Goal: Task Accomplishment & Management: Manage account settings

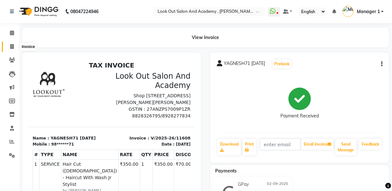
click at [7, 43] on span at bounding box center [11, 46] width 11 height 7
select select "service"
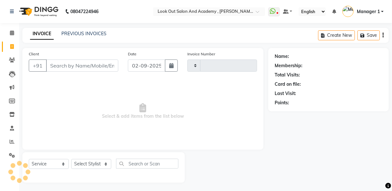
scroll to position [1, 0]
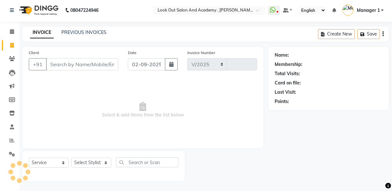
select select "4708"
type input "11617"
click at [69, 67] on input "Client" at bounding box center [82, 64] width 72 height 12
click at [13, 32] on icon at bounding box center [12, 31] width 4 height 5
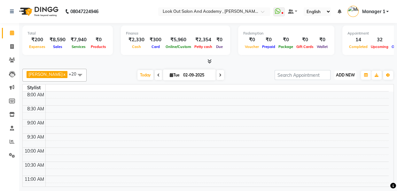
click at [344, 74] on span "ADD NEW" at bounding box center [345, 75] width 19 height 5
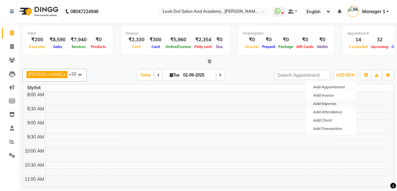
click at [327, 101] on link "Add Expense" at bounding box center [331, 103] width 51 height 8
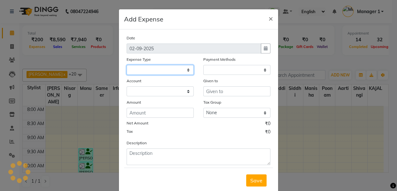
select select
click at [181, 73] on select at bounding box center [160, 70] width 67 height 10
select select "1"
select select "3545"
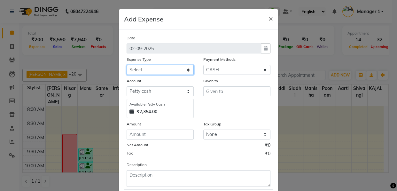
select select "7895"
click at [127, 65] on select "Select Advance Salary Big Temple Box Cash Shortage Commission Given To Staff [P…" at bounding box center [160, 70] width 67 height 10
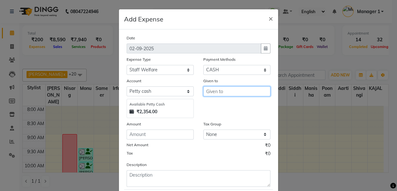
click at [216, 90] on input "text" at bounding box center [236, 91] width 67 height 10
click at [222, 109] on button "Nik ita" at bounding box center [229, 105] width 51 height 10
type input "[MEDICAL_DATA]"
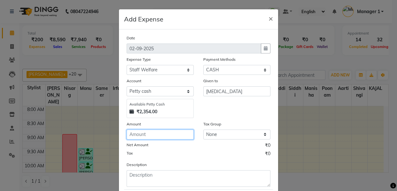
drag, startPoint x: 157, startPoint y: 135, endPoint x: 153, endPoint y: 135, distance: 3.5
click at [156, 135] on input "number" at bounding box center [160, 135] width 67 height 10
type input "30"
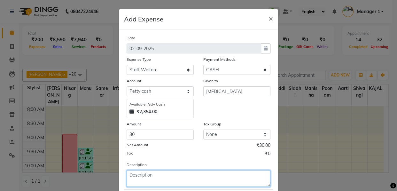
click at [164, 176] on textarea at bounding box center [199, 178] width 144 height 17
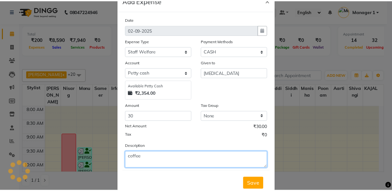
scroll to position [38, 0]
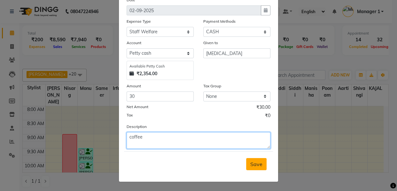
type textarea "coffee"
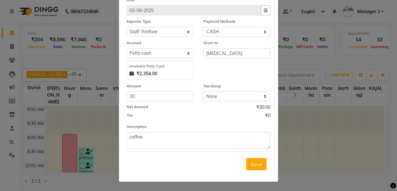
click at [257, 167] on button "Save" at bounding box center [256, 164] width 20 height 12
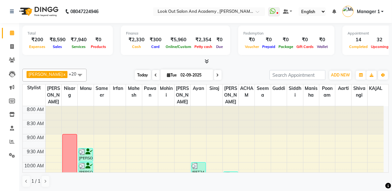
drag, startPoint x: 137, startPoint y: 74, endPoint x: 141, endPoint y: 77, distance: 5.2
click at [137, 74] on span "Today" at bounding box center [143, 75] width 16 height 10
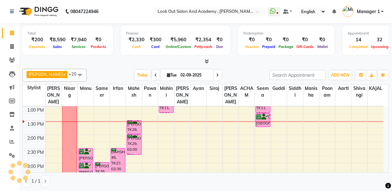
click at [238, 70] on div "[PERSON_NAME] x [PERSON_NAME] x [PERSON_NAME] x Mahesh x Pawan x [PERSON_NAME] …" at bounding box center [205, 75] width 367 height 13
click at [138, 75] on span "Today" at bounding box center [143, 75] width 16 height 10
click at [134, 80] on div "[DATE] [DATE]" at bounding box center [178, 75] width 88 height 10
click at [127, 74] on div "[DATE] [DATE]" at bounding box center [178, 75] width 177 height 10
click at [11, 156] on icon at bounding box center [12, 155] width 6 height 5
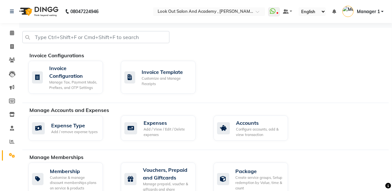
click at [230, 94] on div "Invoice Configuration Manage Tax, Payment Mode, Prefixes, and OTP Settings Invo…" at bounding box center [209, 79] width 370 height 36
click at [6, 34] on span at bounding box center [11, 32] width 11 height 7
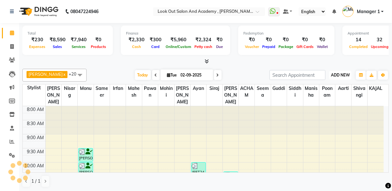
click at [342, 78] on button "ADD NEW Toggle Dropdown" at bounding box center [340, 75] width 22 height 9
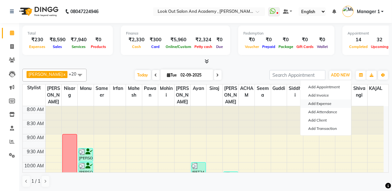
click at [323, 104] on link "Add Expense" at bounding box center [326, 103] width 51 height 8
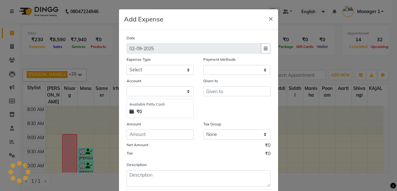
select select "1"
select select "3545"
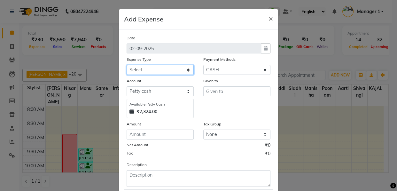
click at [177, 71] on select "Select Advance Salary Big Temple Box Cash Shortage Commission Given To Staff [P…" at bounding box center [160, 70] width 67 height 10
select select "7895"
click at [127, 65] on select "Select Advance Salary Big Temple Box Cash Shortage Commission Given To Staff [P…" at bounding box center [160, 70] width 67 height 10
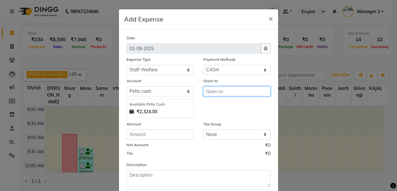
click at [219, 91] on input "text" at bounding box center [236, 91] width 67 height 10
type input "bislery"
click at [150, 130] on div "Amount" at bounding box center [160, 125] width 67 height 9
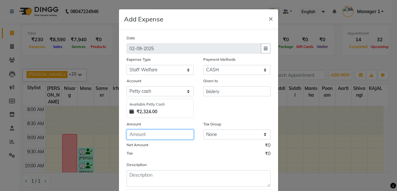
click at [147, 136] on input "number" at bounding box center [160, 135] width 67 height 10
type input "2800"
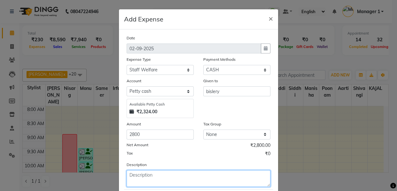
click at [146, 173] on textarea at bounding box center [199, 178] width 144 height 17
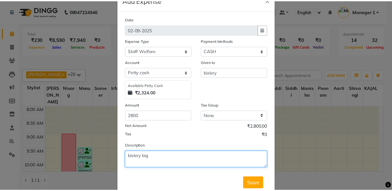
scroll to position [38, 0]
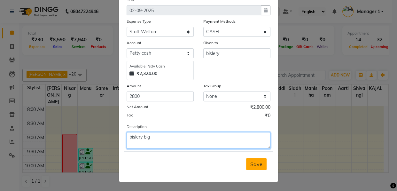
type textarea "bislery big"
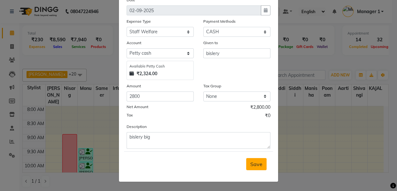
click at [256, 164] on span "Save" at bounding box center [256, 164] width 12 height 6
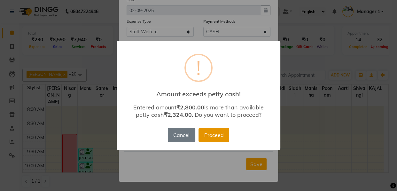
click at [204, 134] on button "Proceed" at bounding box center [214, 135] width 31 height 14
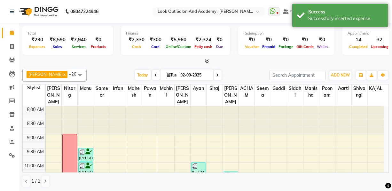
click at [227, 73] on div "[DATE] [DATE]" at bounding box center [178, 75] width 177 height 10
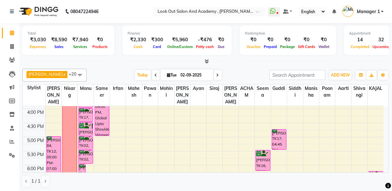
scroll to position [233, 0]
